Goal: Task Accomplishment & Management: Manage account settings

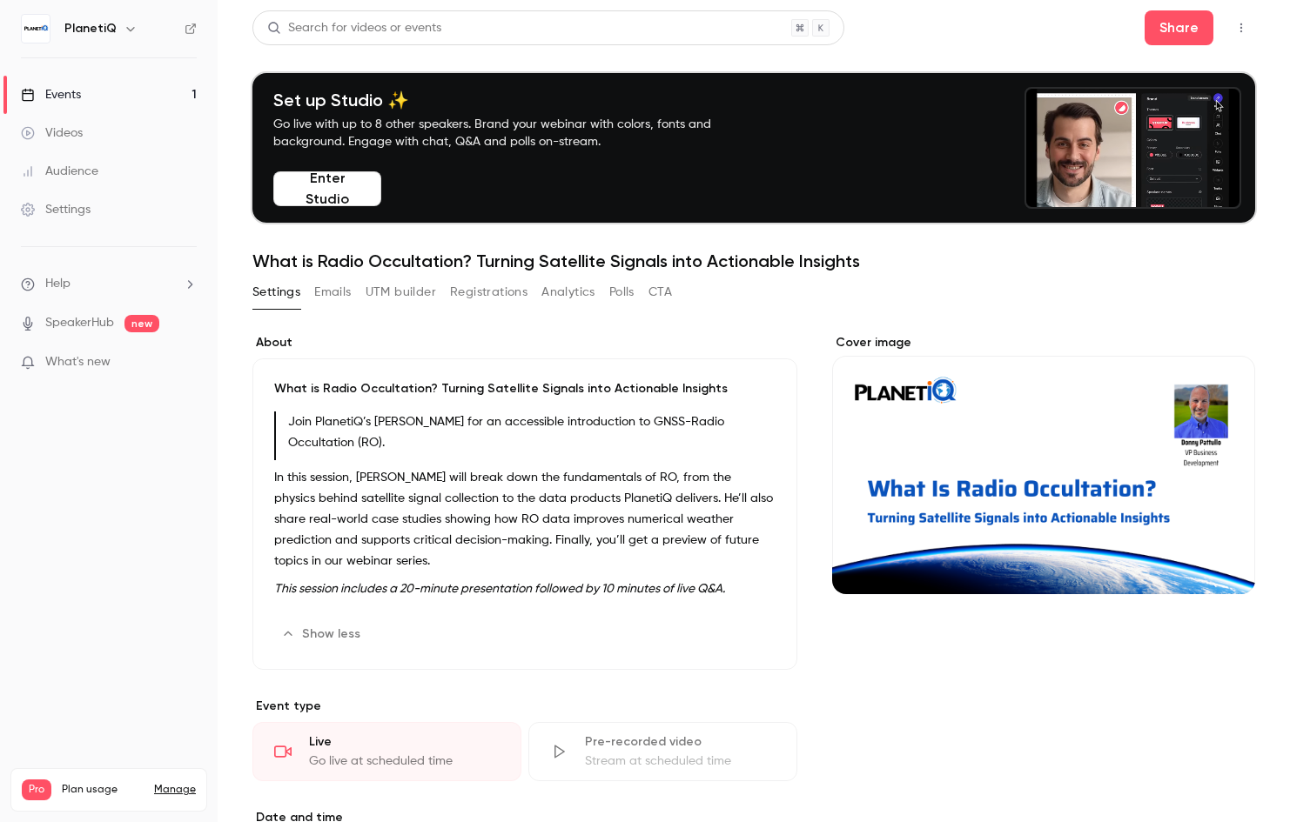
click at [729, 634] on button "Edit" at bounding box center [744, 635] width 64 height 28
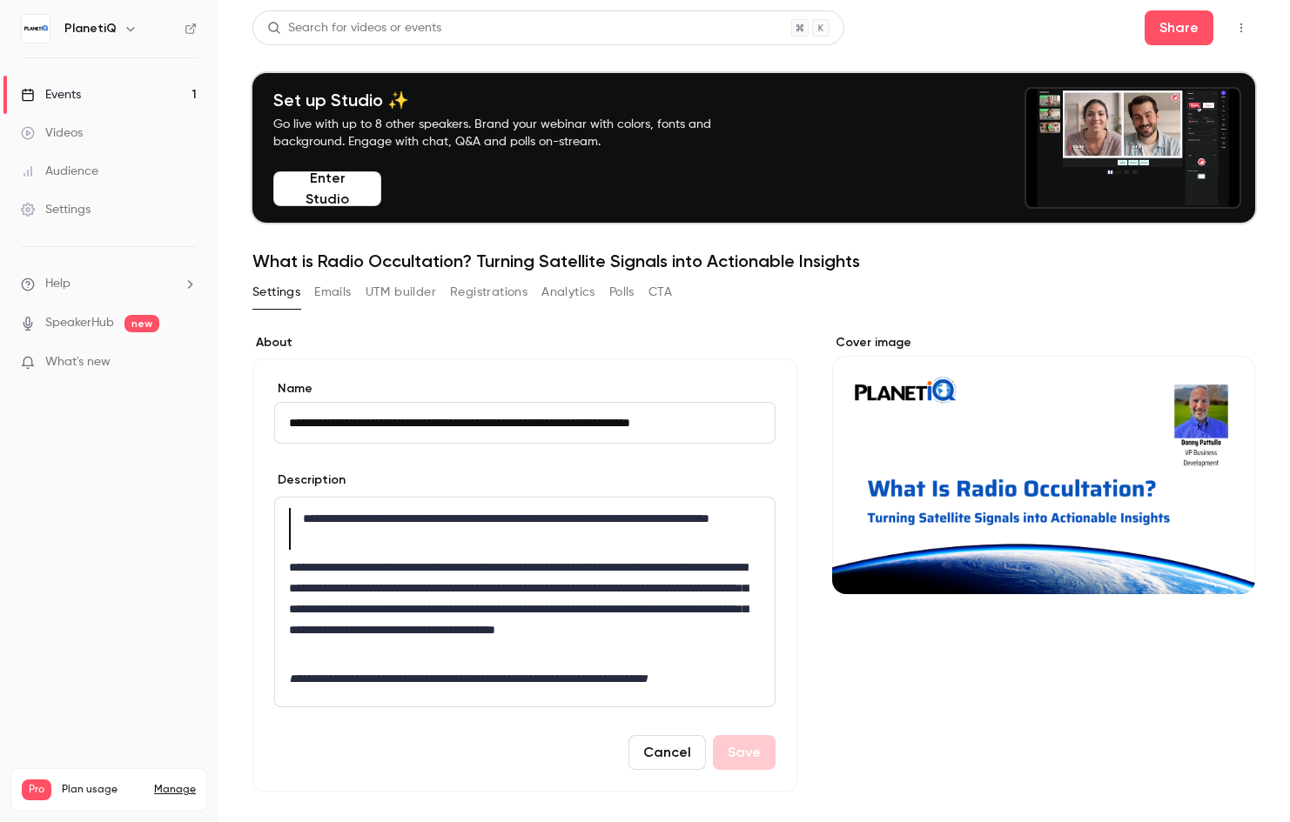
click at [305, 541] on blockquote "**********" at bounding box center [521, 529] width 464 height 42
click at [299, 521] on blockquote "**********" at bounding box center [521, 529] width 464 height 42
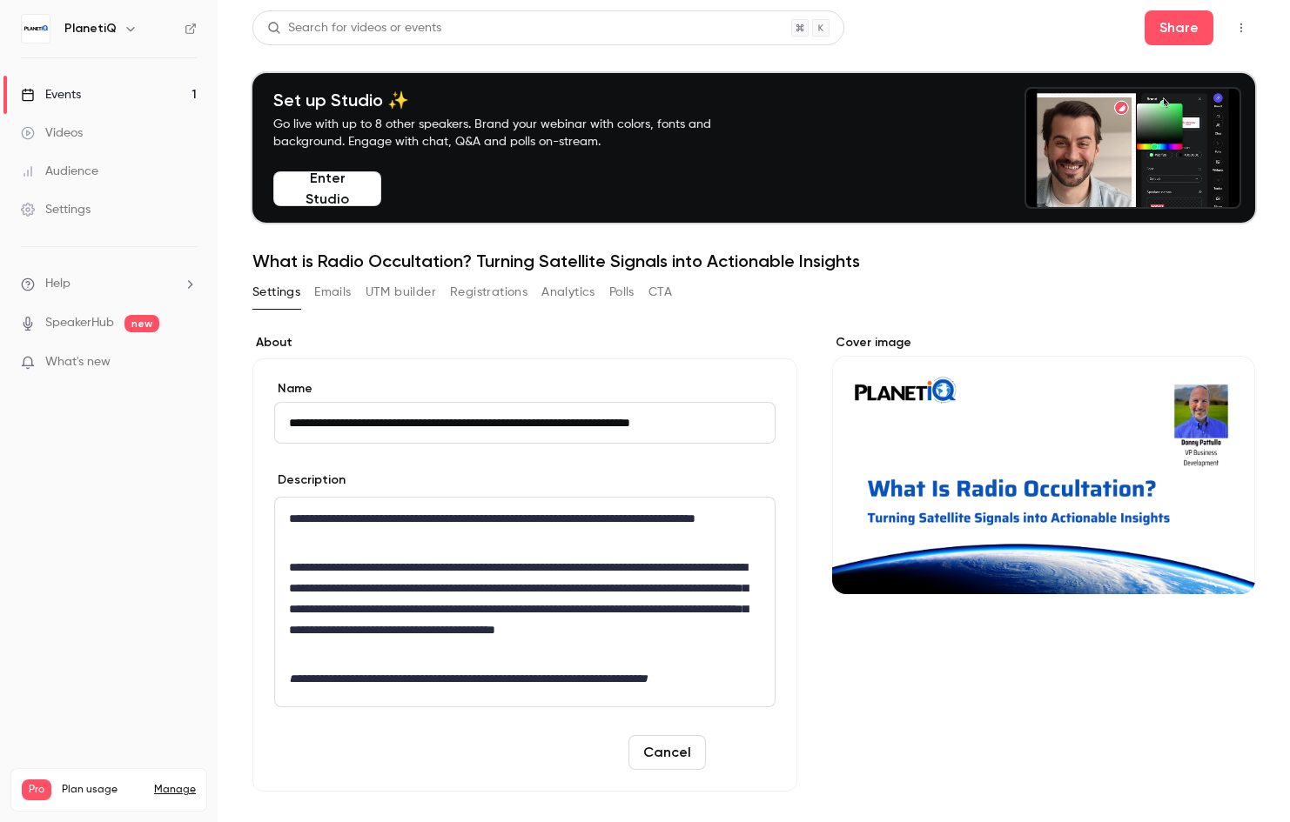
click at [757, 762] on button "Save" at bounding box center [744, 752] width 63 height 35
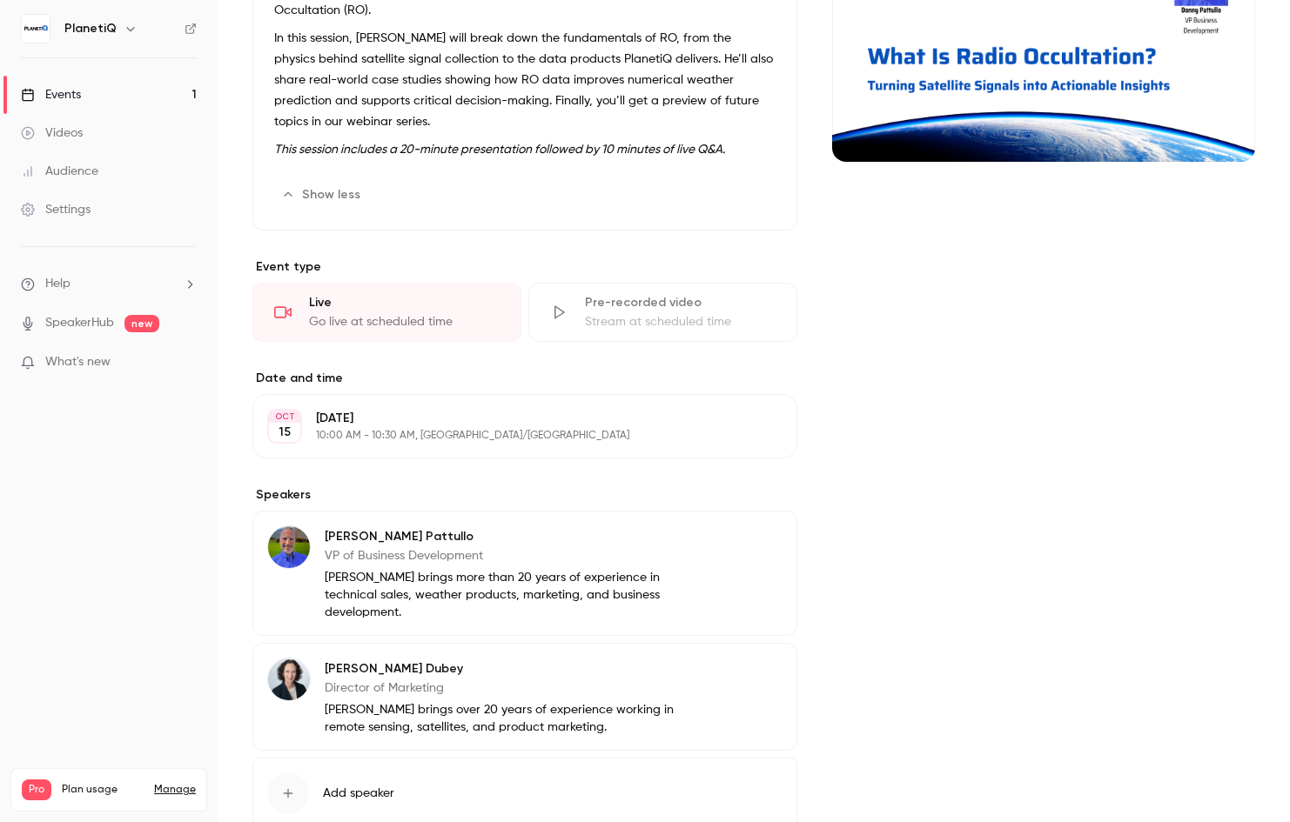
scroll to position [435, 0]
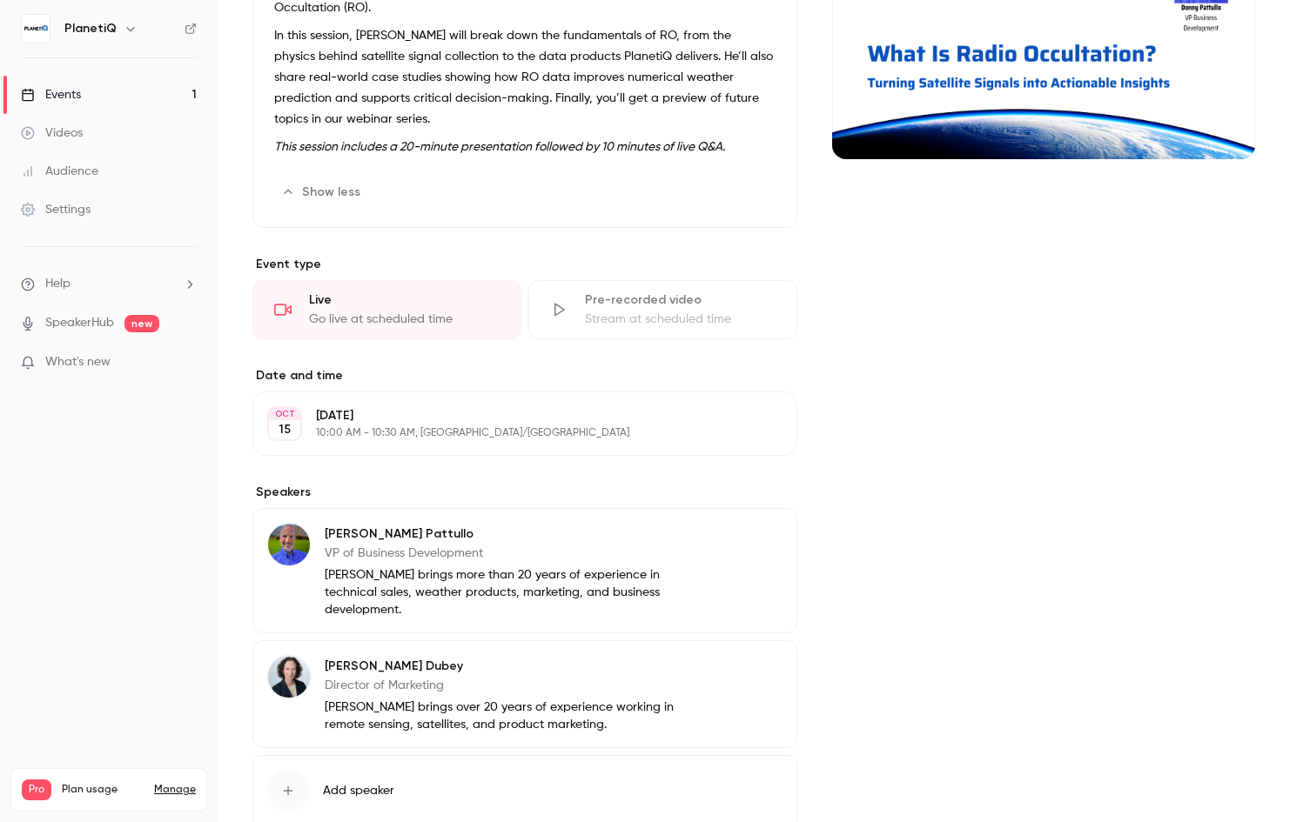
click at [743, 679] on button "Edit" at bounding box center [751, 669] width 64 height 28
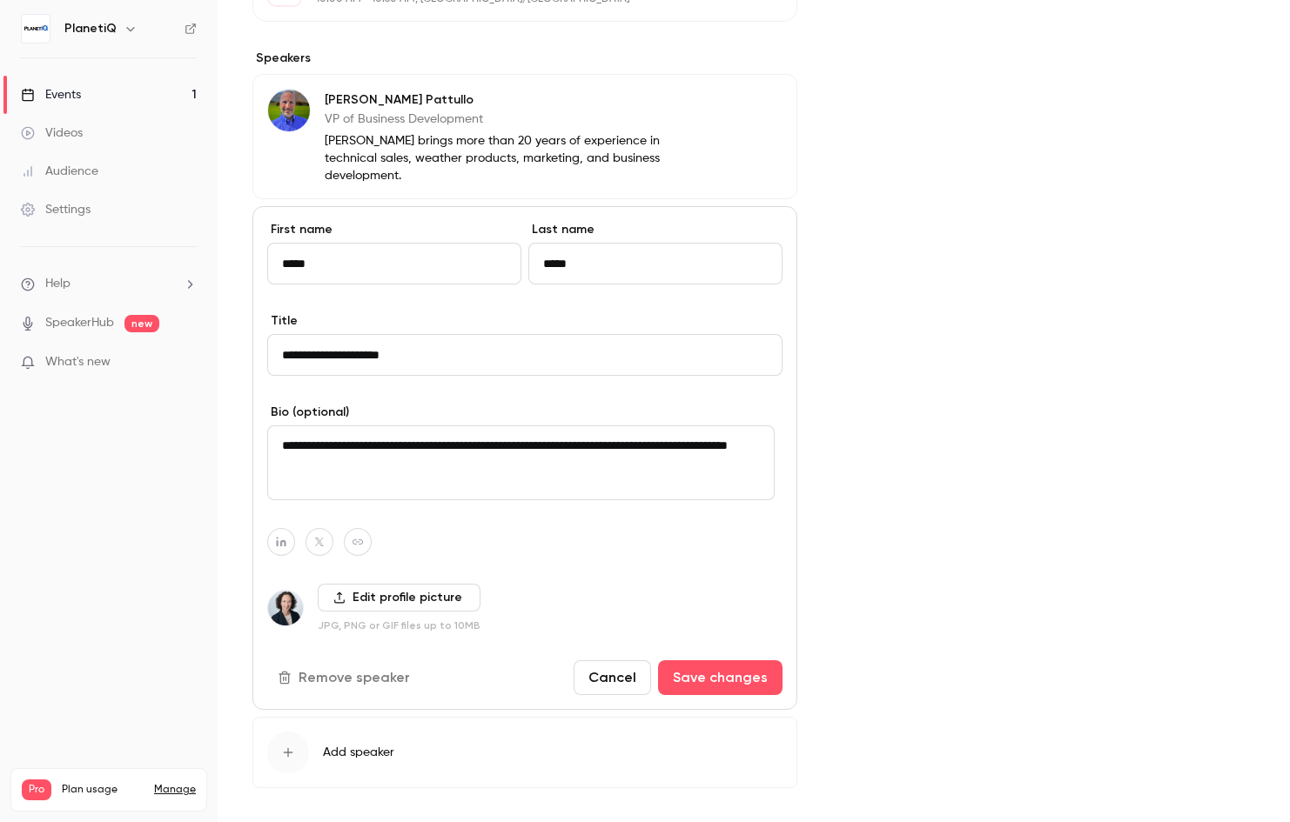
scroll to position [870, 0]
click at [329, 672] on button "Remove speaker" at bounding box center [345, 677] width 157 height 35
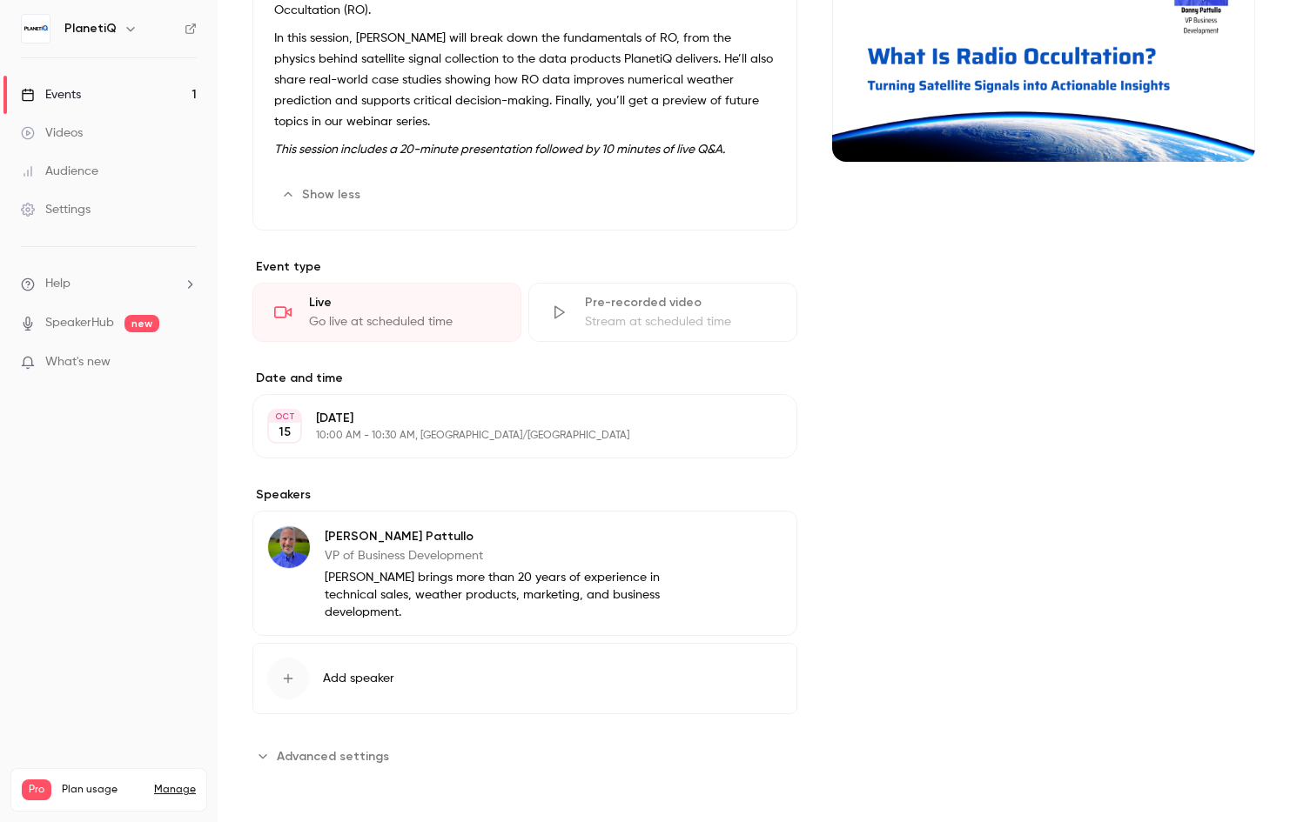
scroll to position [0, 0]
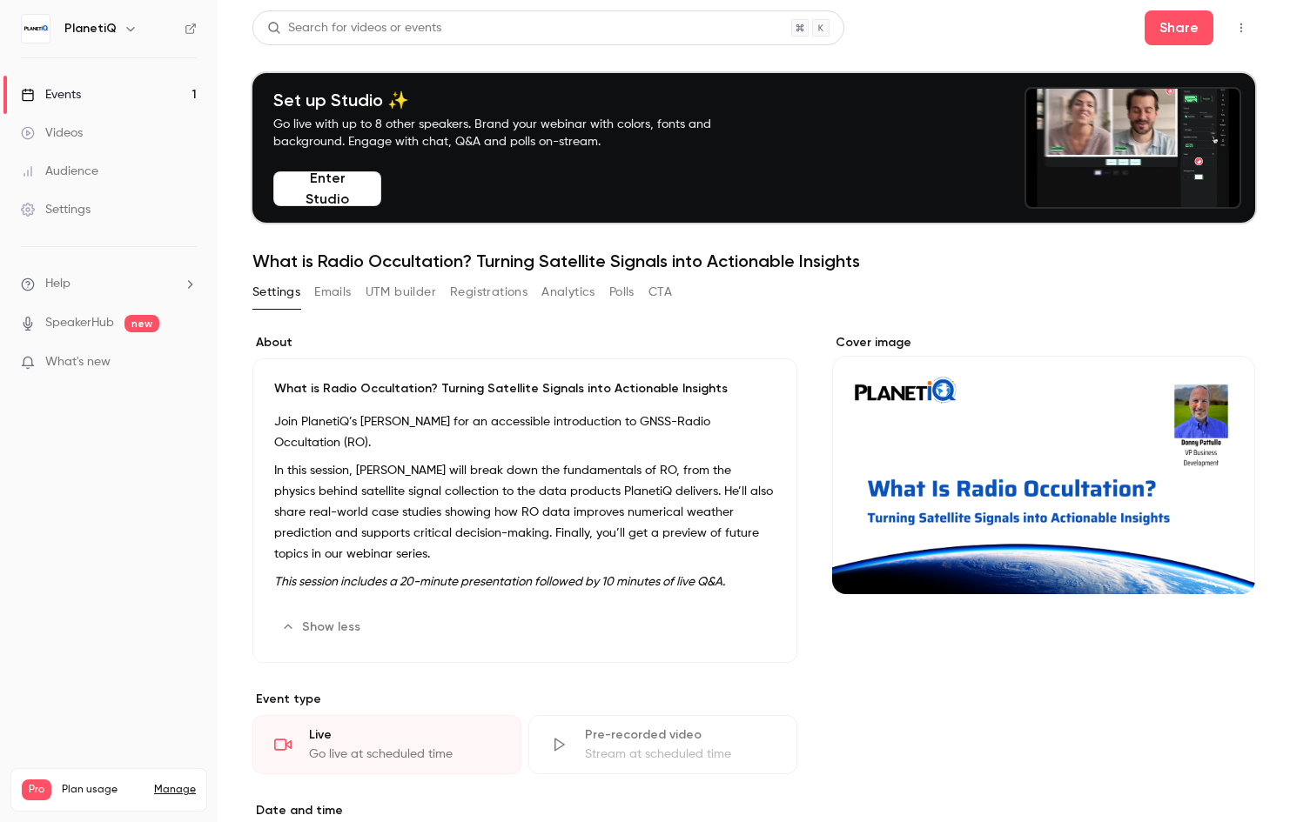
click at [326, 286] on button "Emails" at bounding box center [332, 293] width 37 height 28
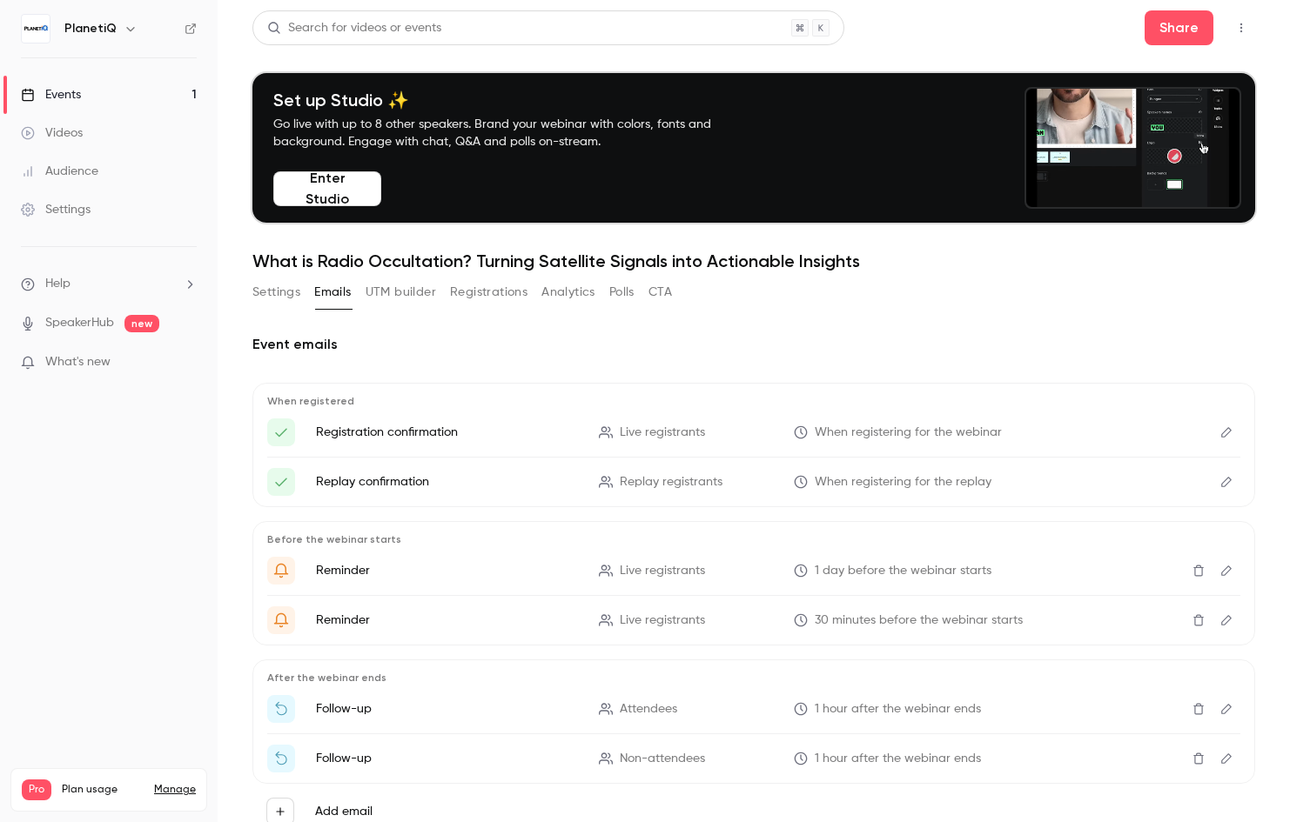
scroll to position [63, 0]
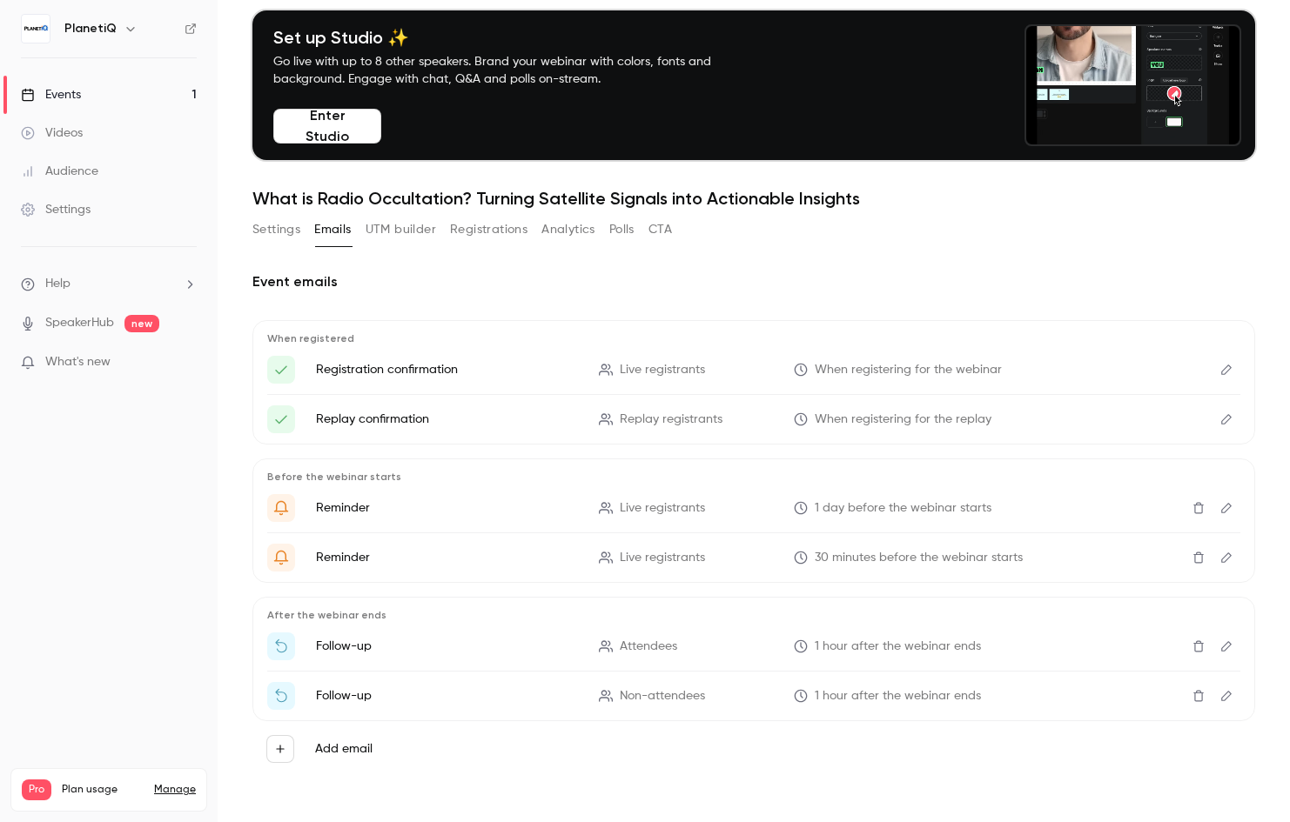
click at [409, 238] on button "UTM builder" at bounding box center [401, 230] width 70 height 28
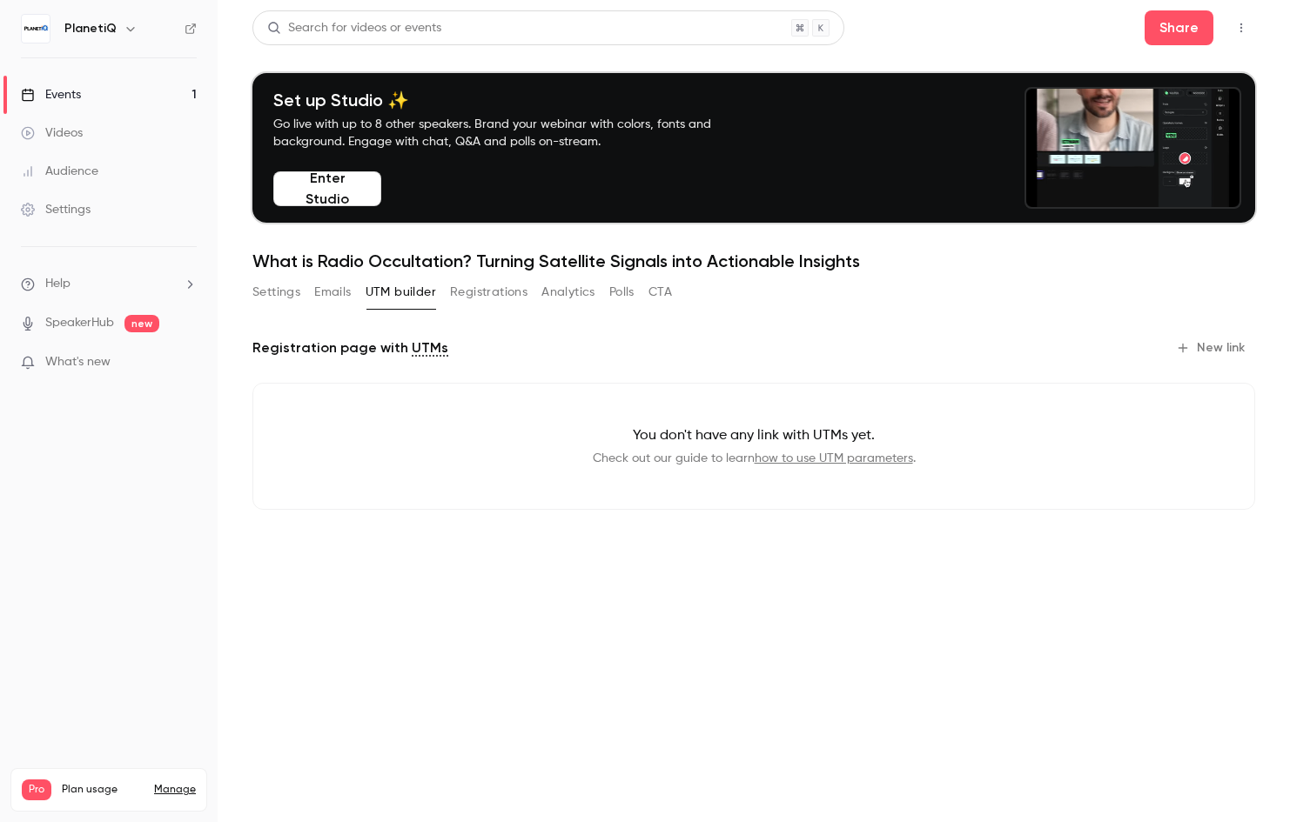
click at [873, 461] on link "how to use UTM parameters" at bounding box center [834, 459] width 158 height 12
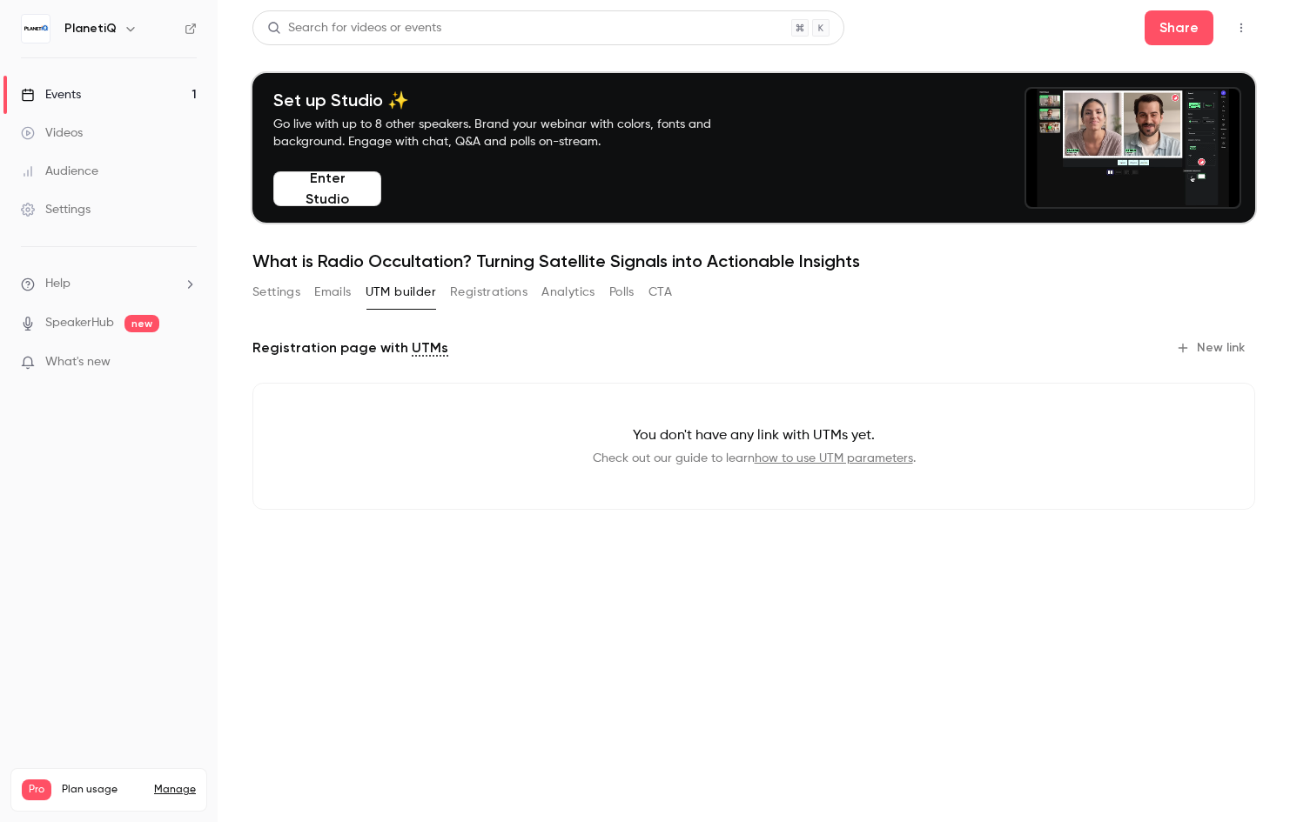
click at [492, 292] on button "Registrations" at bounding box center [488, 293] width 77 height 28
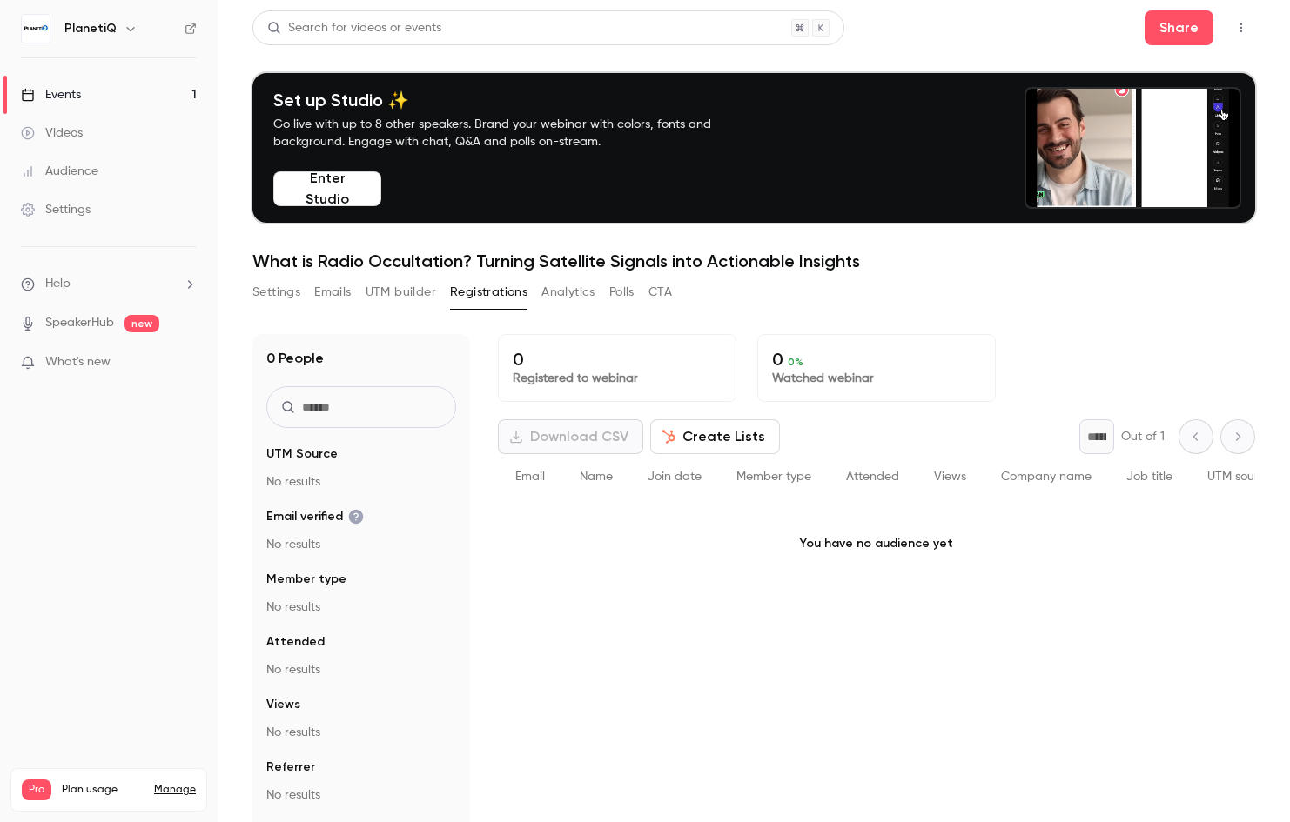
click at [592, 289] on button "Analytics" at bounding box center [568, 293] width 54 height 28
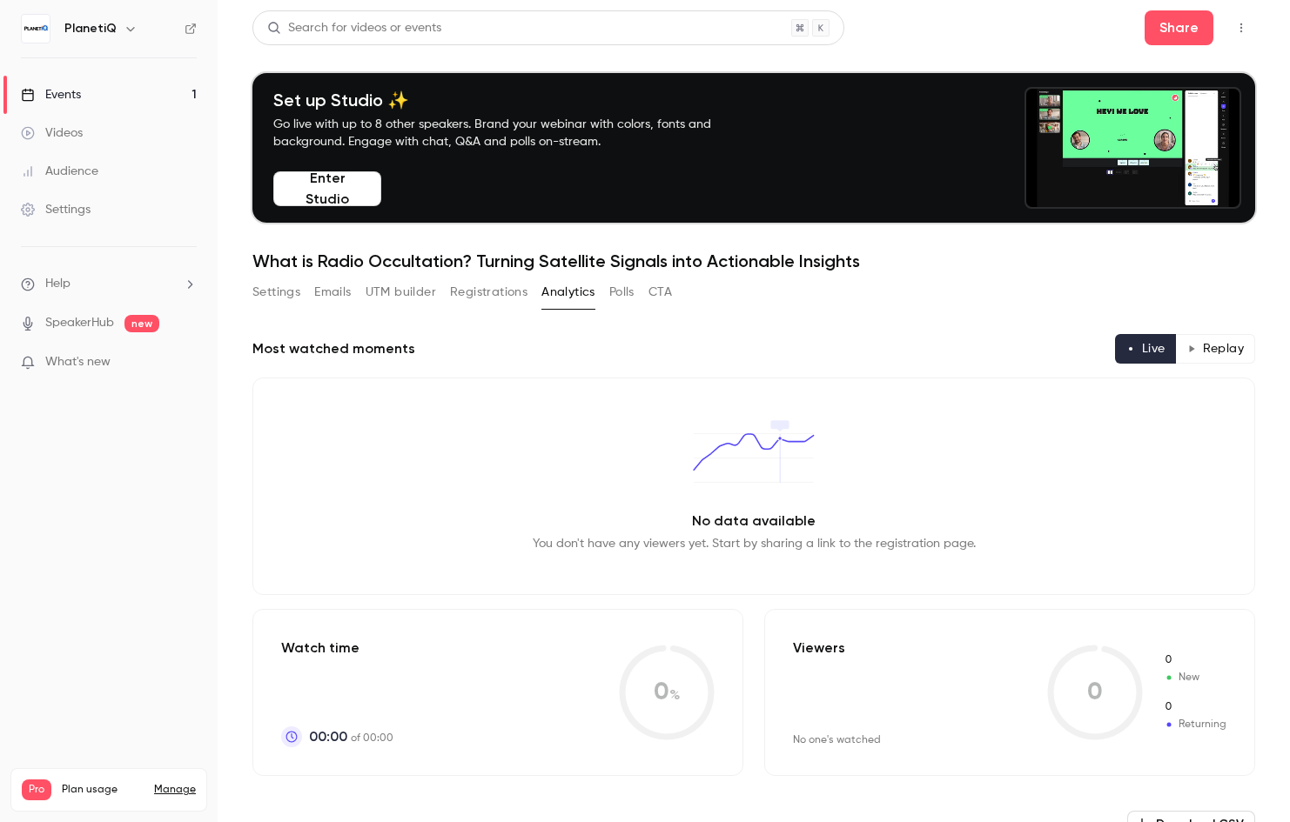
click at [615, 293] on button "Polls" at bounding box center [621, 293] width 25 height 28
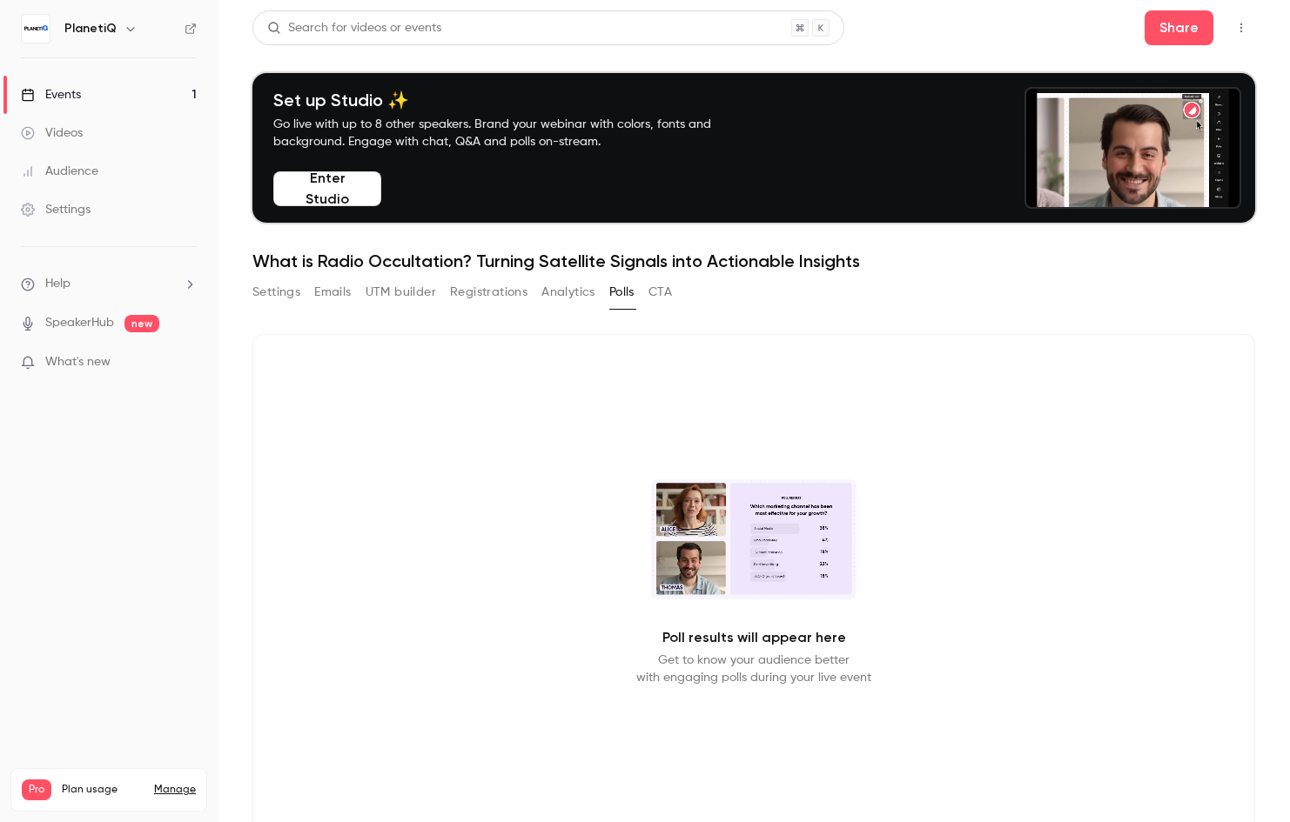
click at [285, 292] on button "Settings" at bounding box center [276, 293] width 48 height 28
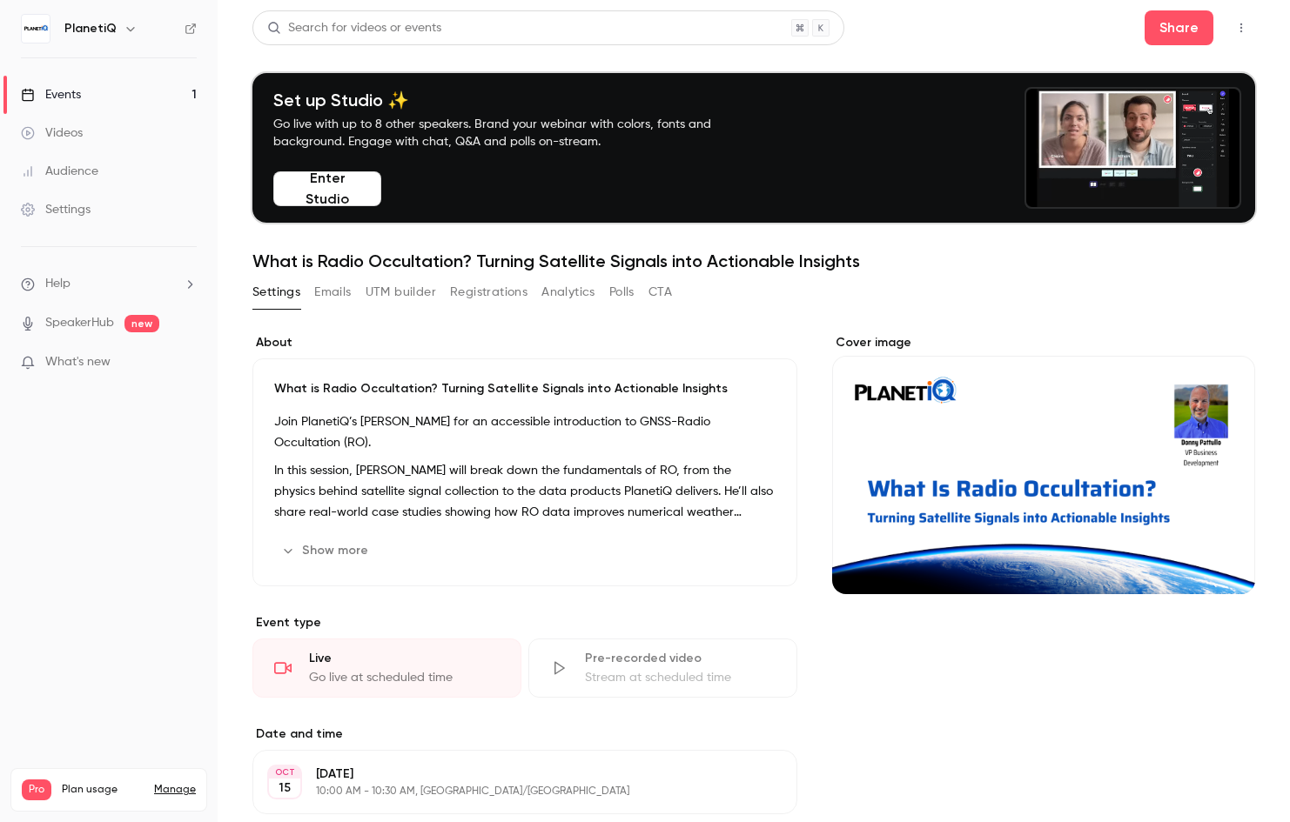
click at [337, 290] on button "Emails" at bounding box center [332, 293] width 37 height 28
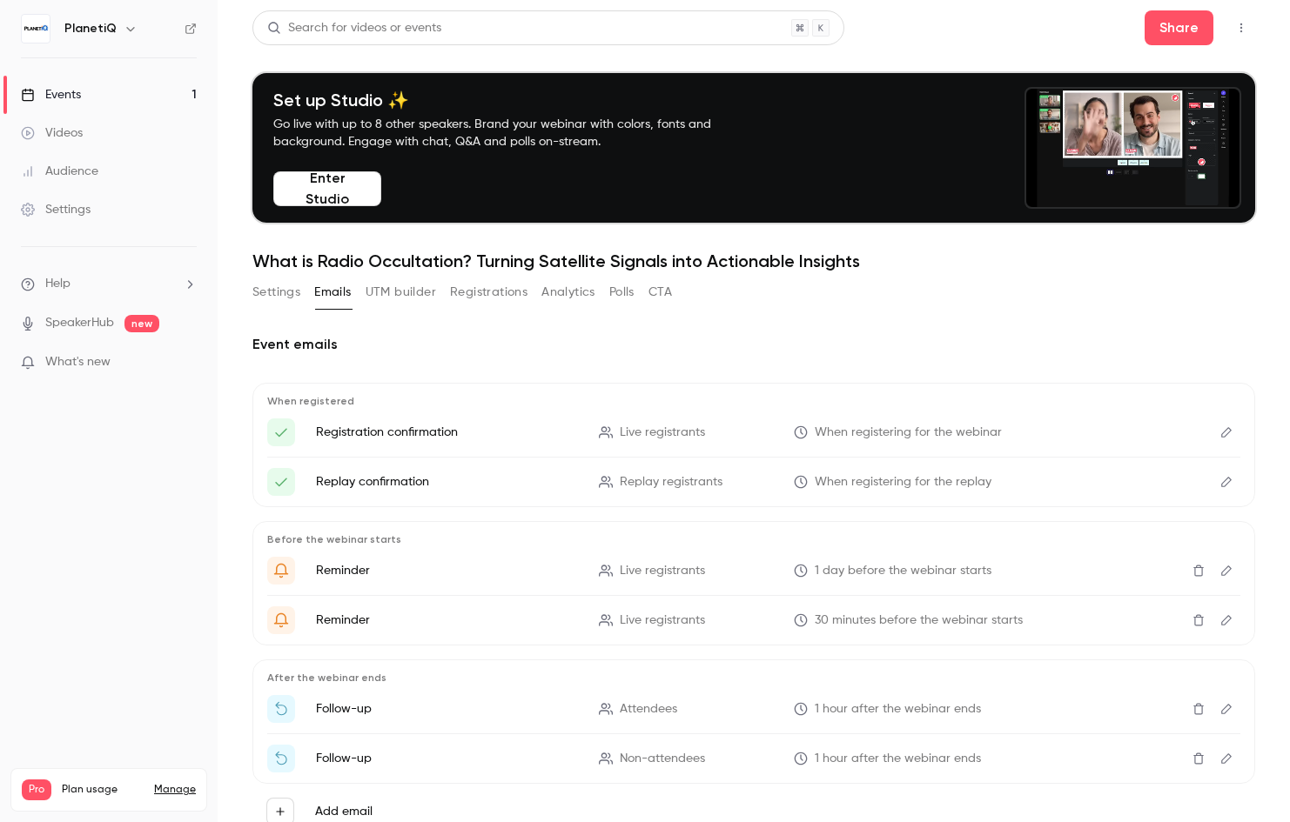
click at [70, 90] on div "Events" at bounding box center [51, 94] width 60 height 17
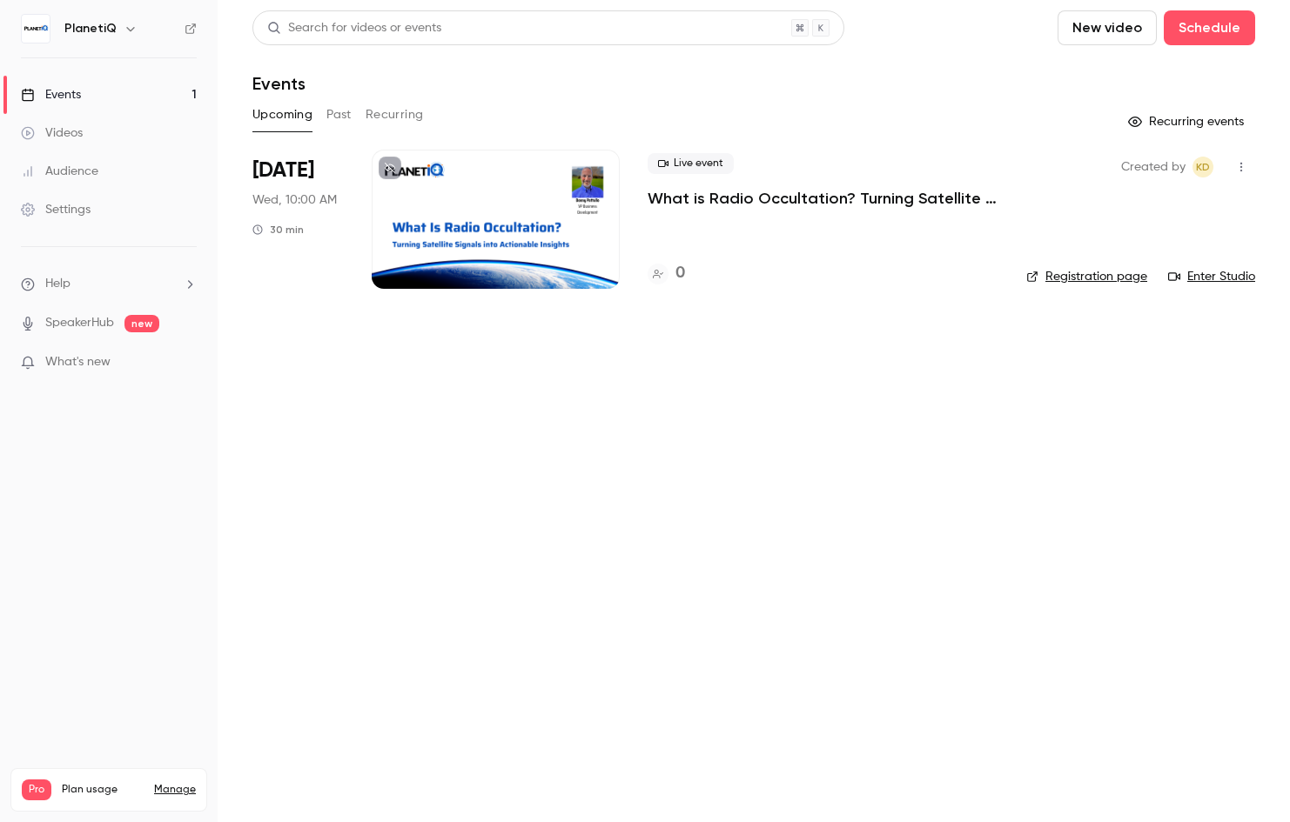
click at [1111, 273] on link "Registration page" at bounding box center [1086, 276] width 121 height 17
click at [357, 400] on main "Search for videos or events New video Schedule Events Upcoming Past Recurring R…" at bounding box center [754, 411] width 1072 height 822
click at [472, 267] on div at bounding box center [496, 219] width 248 height 139
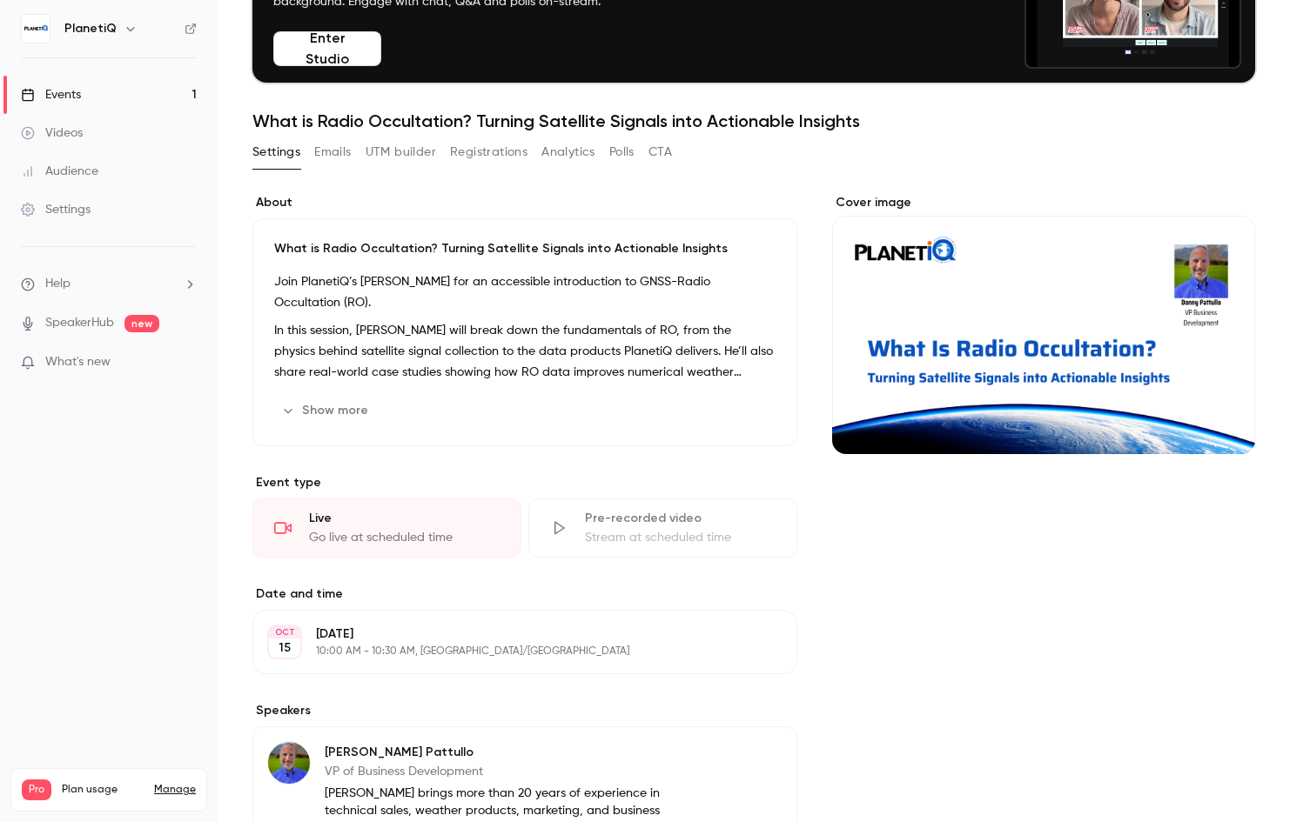
scroll to position [356, 0]
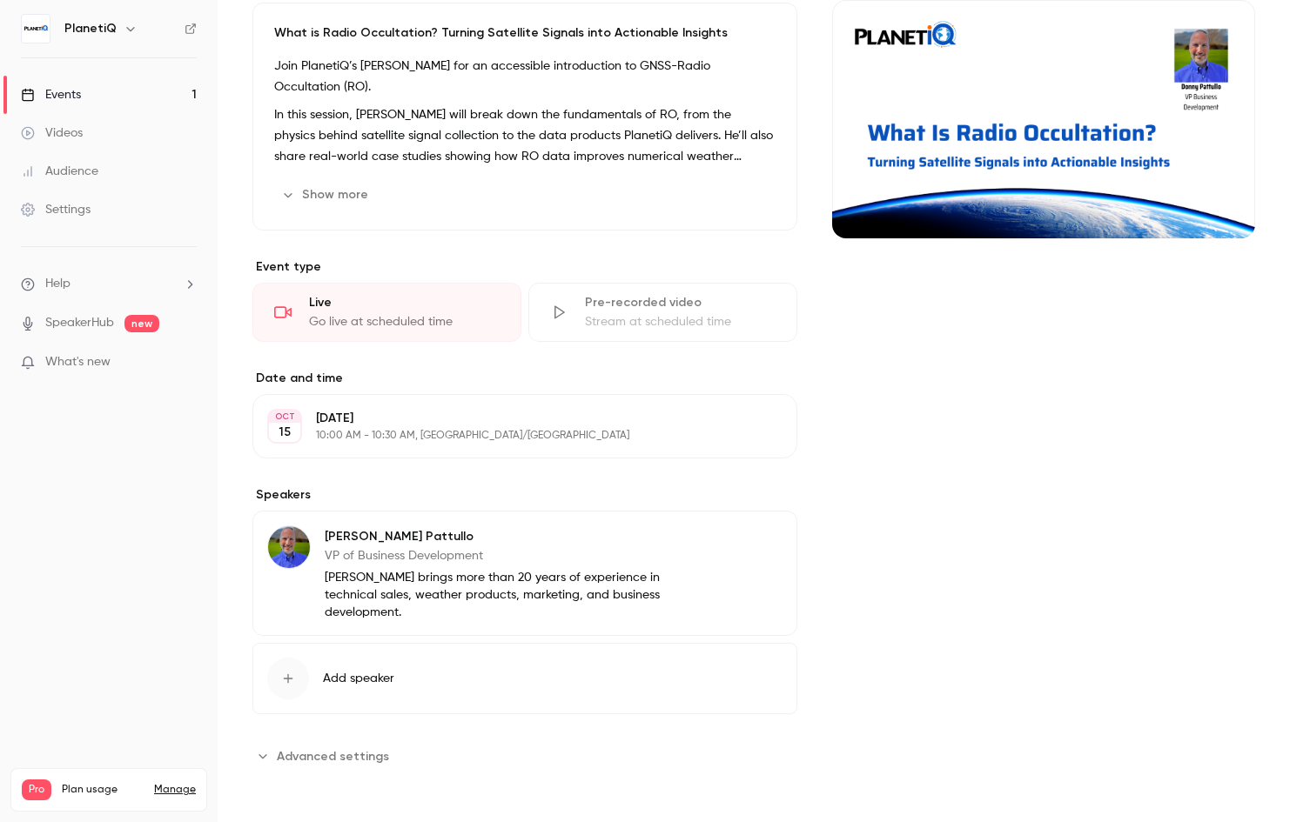
click at [348, 755] on span "Advanced settings" at bounding box center [333, 757] width 112 height 18
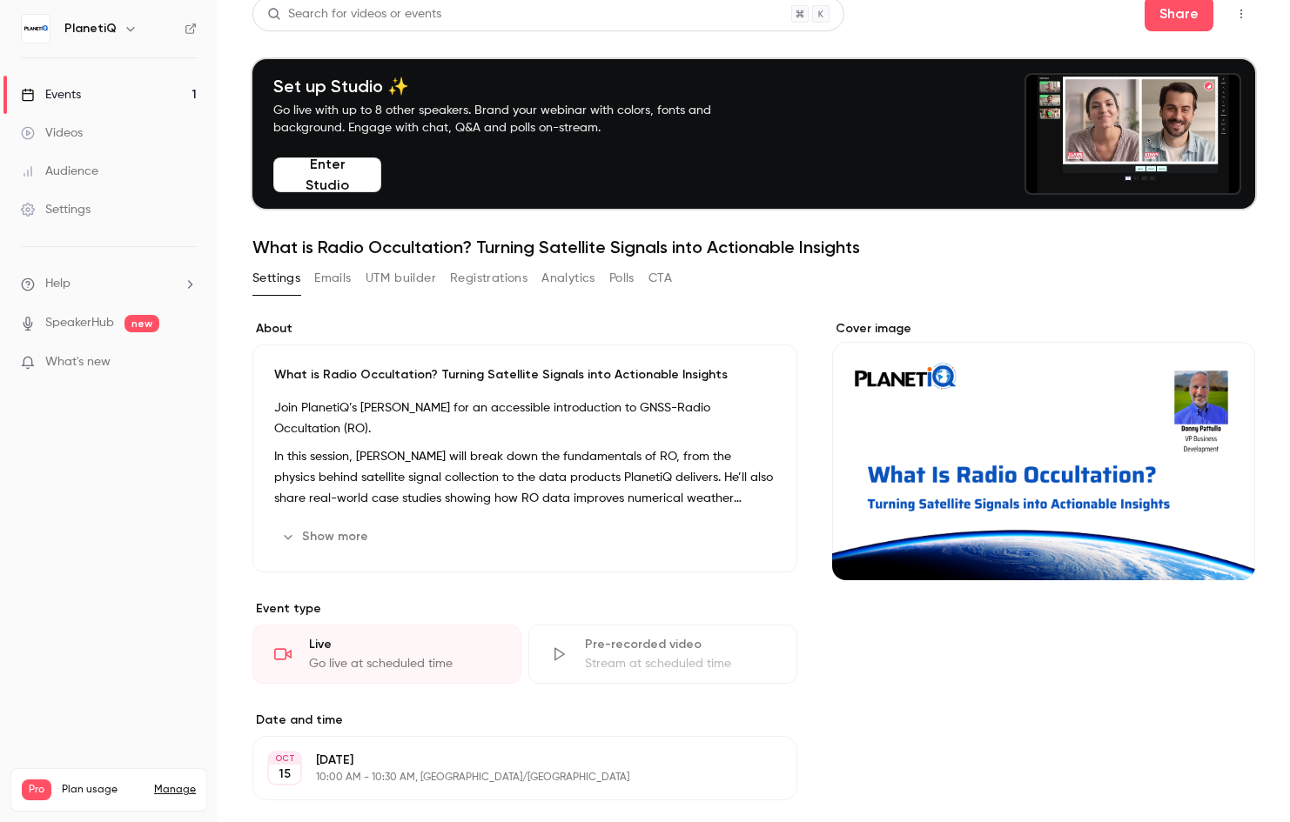
scroll to position [0, 0]
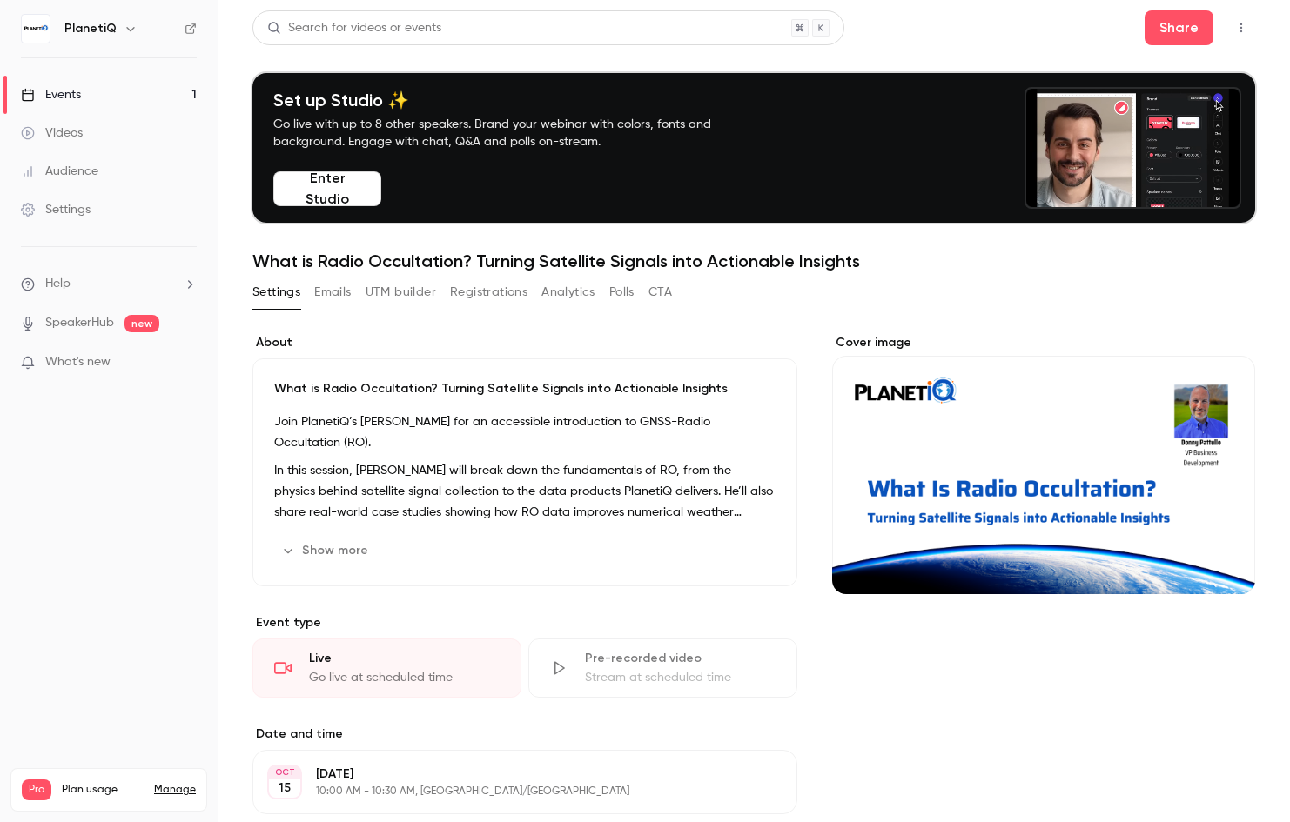
click at [85, 94] on link "Events 1" at bounding box center [109, 95] width 218 height 38
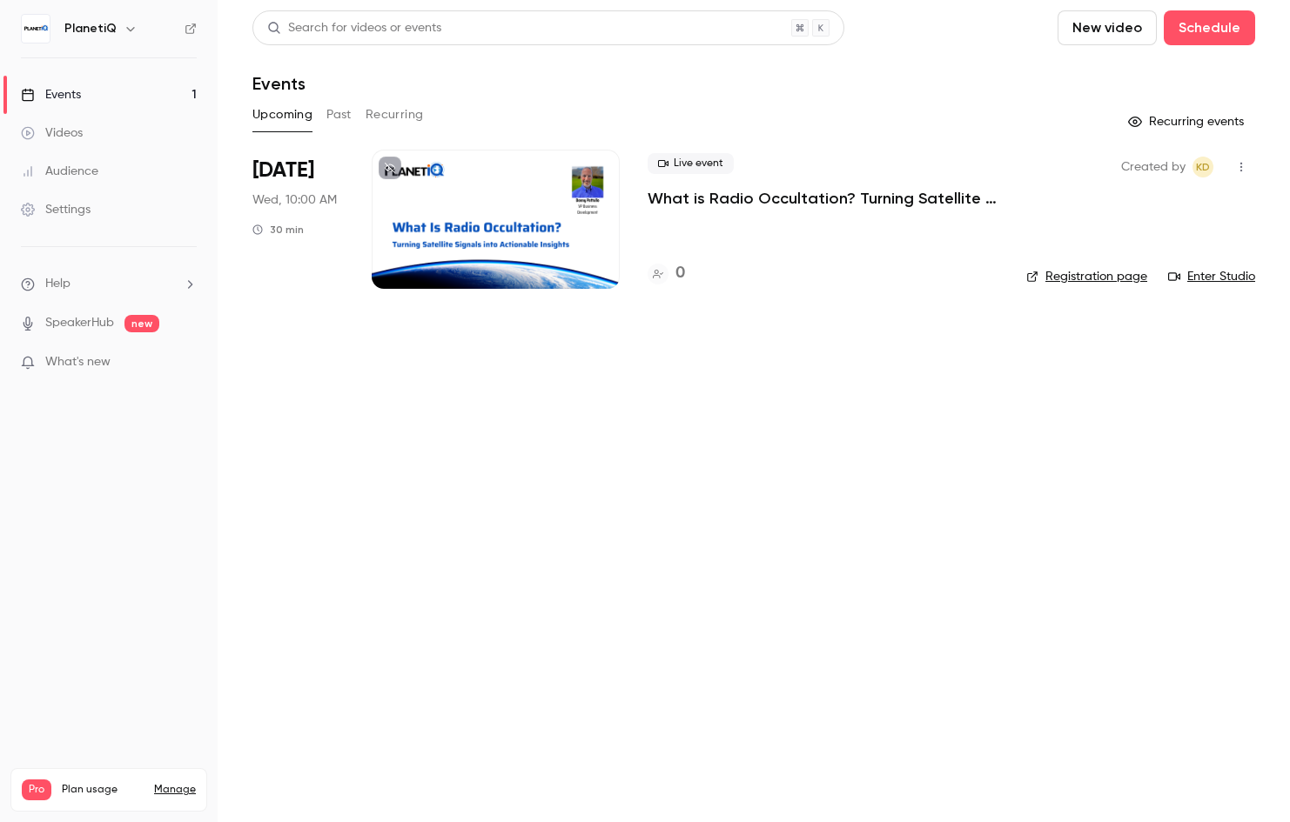
click at [1245, 169] on icon "button" at bounding box center [1241, 167] width 14 height 12
click at [1030, 473] on div at bounding box center [645, 411] width 1290 height 822
